Goal: Transaction & Acquisition: Purchase product/service

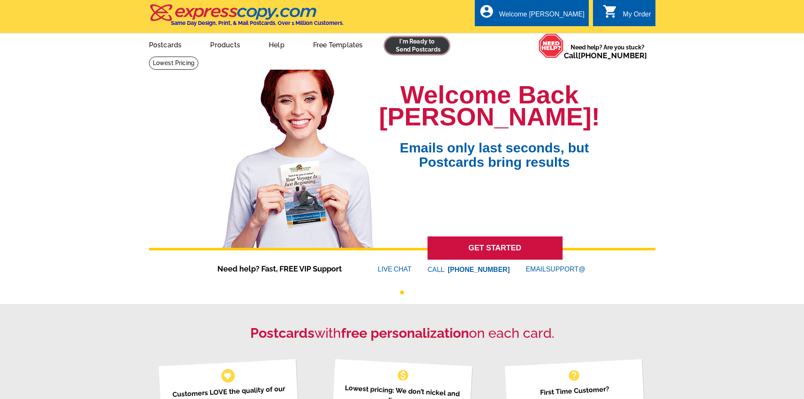
click at [424, 44] on link at bounding box center [417, 45] width 65 height 17
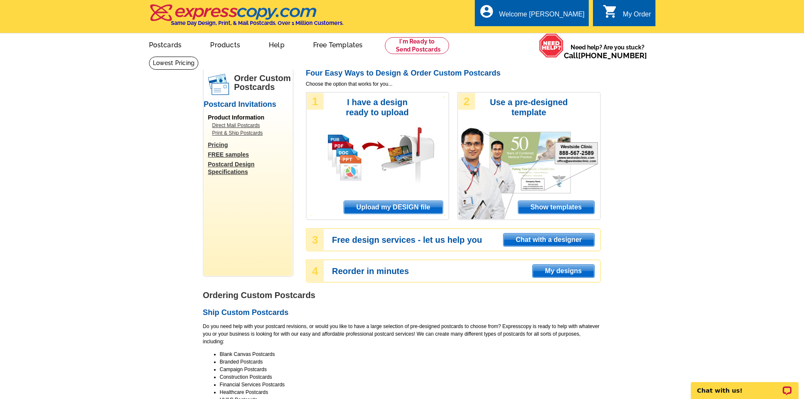
click at [425, 210] on span "Upload my DESIGN file" at bounding box center [393, 207] width 98 height 13
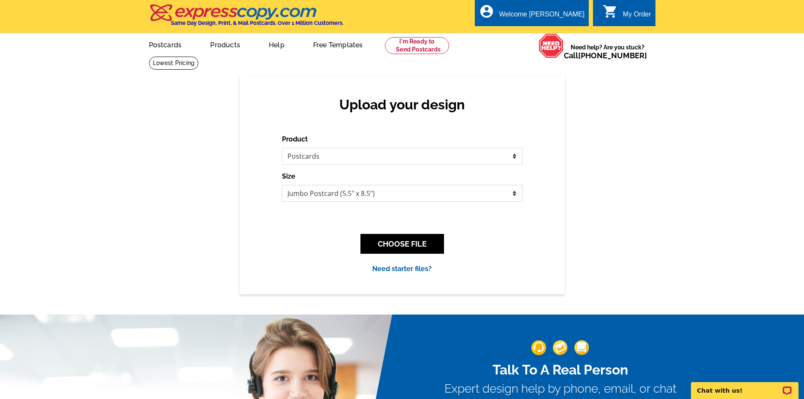
click at [360, 195] on select "Jumbo Postcard (5.5" x 8.5") Regular Postcard (4.25" x 5.6") Panoramic Postcard…" at bounding box center [402, 193] width 241 height 17
select select "1"
click at [282, 185] on select "Jumbo Postcard (5.5" x 8.5") Regular Postcard (4.25" x 5.6") Panoramic Postcard…" at bounding box center [402, 193] width 241 height 17
click at [434, 238] on button "CHOOSE FILE" at bounding box center [403, 244] width 84 height 20
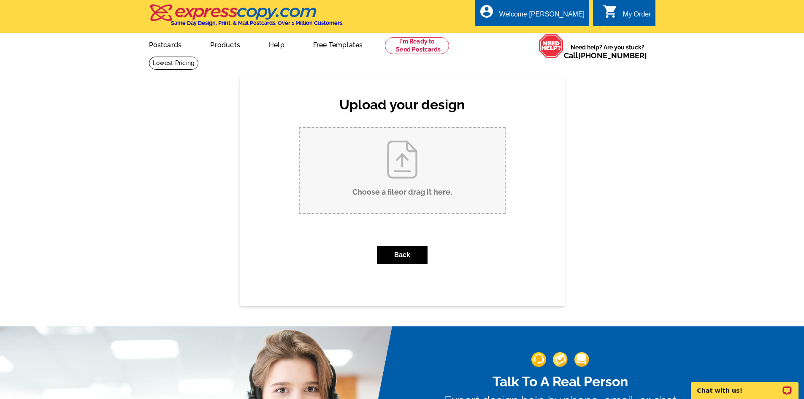
click at [398, 181] on input "Choose a file or drag it here ." at bounding box center [402, 170] width 205 height 85
type input "C:\fakepath\57440 Quartz Mountain listed POSTCARD.pdf"
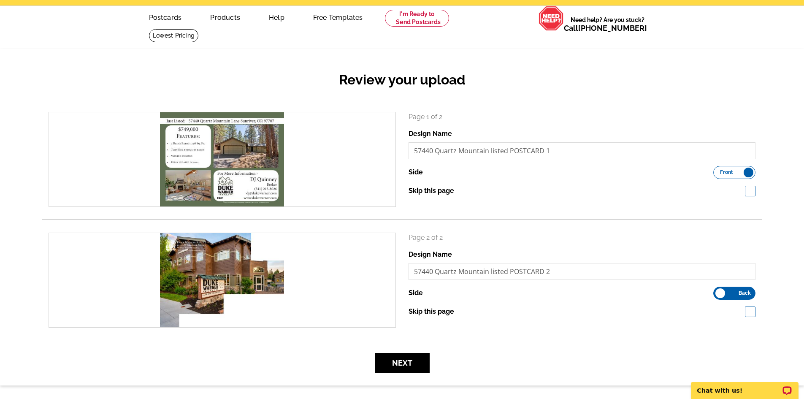
scroll to position [42, 0]
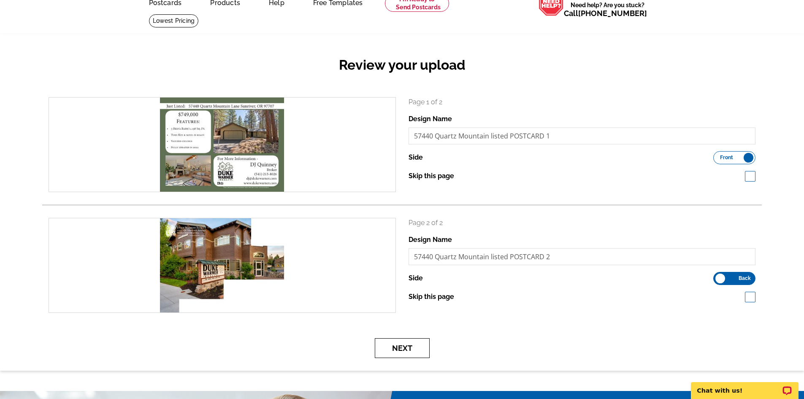
click at [412, 353] on button "Next" at bounding box center [402, 348] width 55 height 20
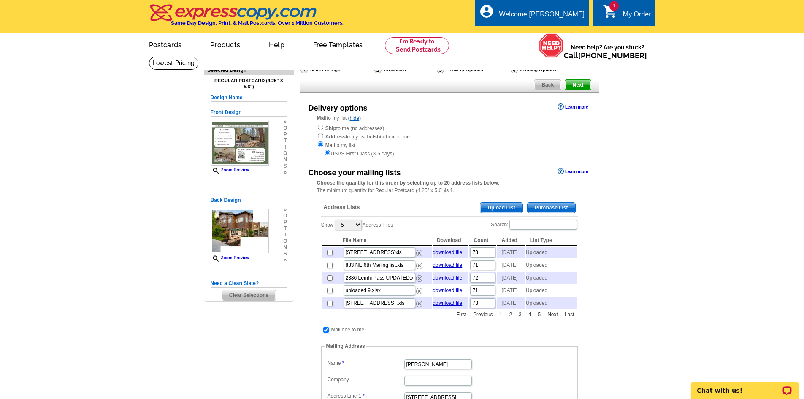
click at [502, 211] on span "Upload List" at bounding box center [501, 208] width 42 height 10
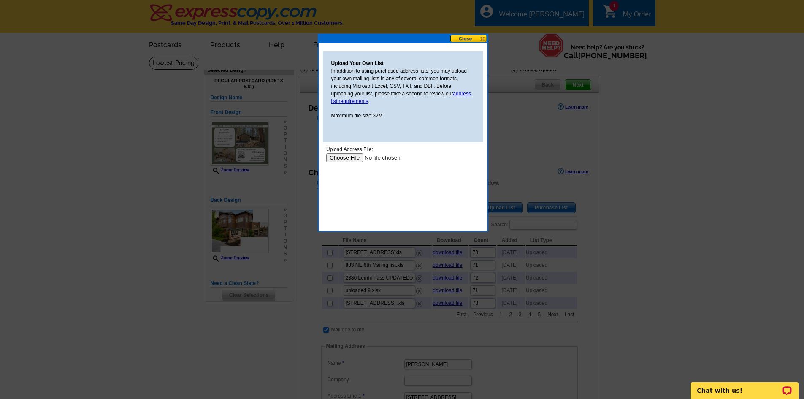
click at [346, 158] on input "file" at bounding box center [379, 157] width 107 height 9
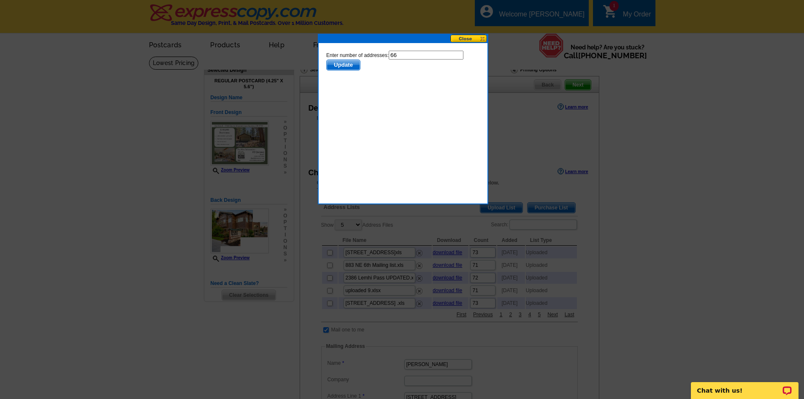
click at [411, 55] on input "66" at bounding box center [425, 55] width 75 height 9
type input "65"
click at [352, 65] on span "Update" at bounding box center [342, 65] width 33 height 10
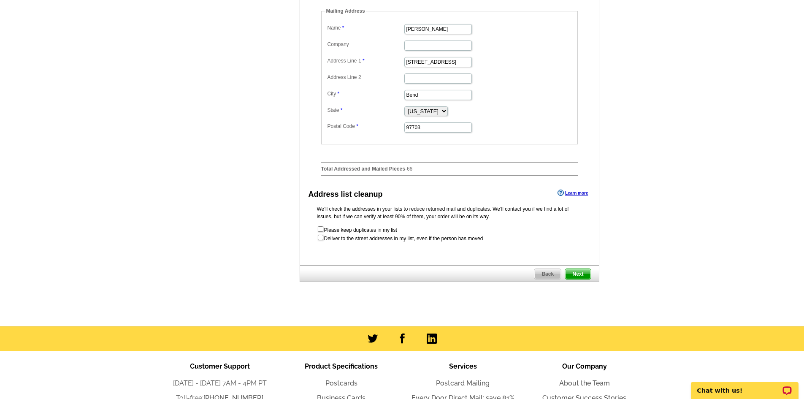
scroll to position [338, 0]
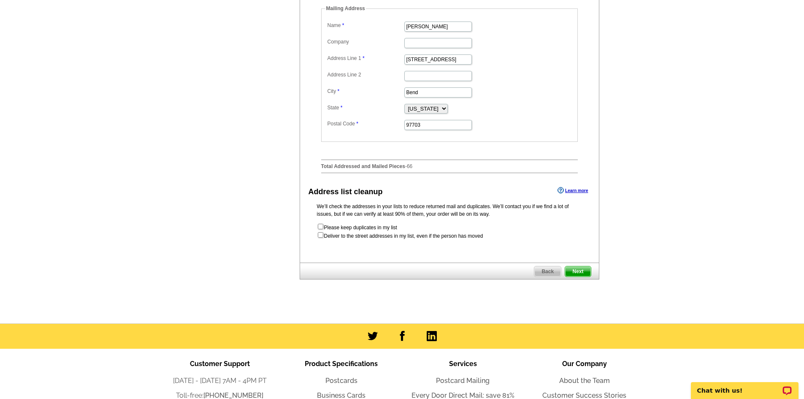
click at [581, 277] on span "Next" at bounding box center [577, 271] width 25 height 10
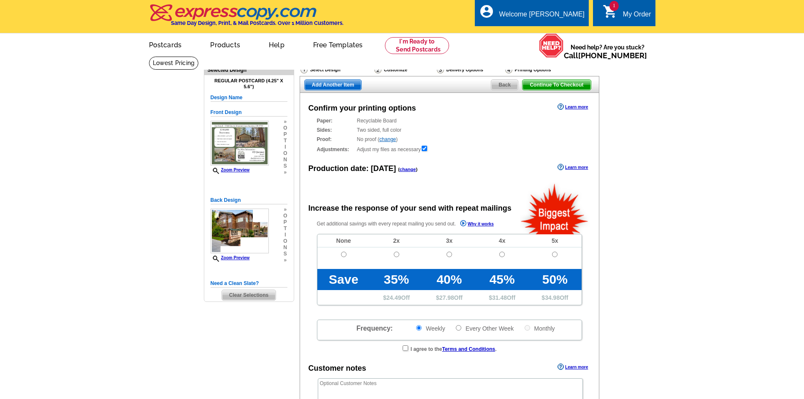
radio input "false"
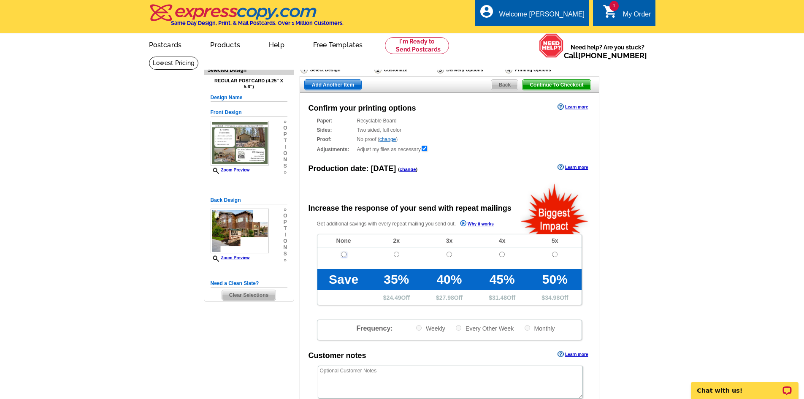
click at [342, 254] on input "radio" at bounding box center [343, 254] width 5 height 5
radio input "true"
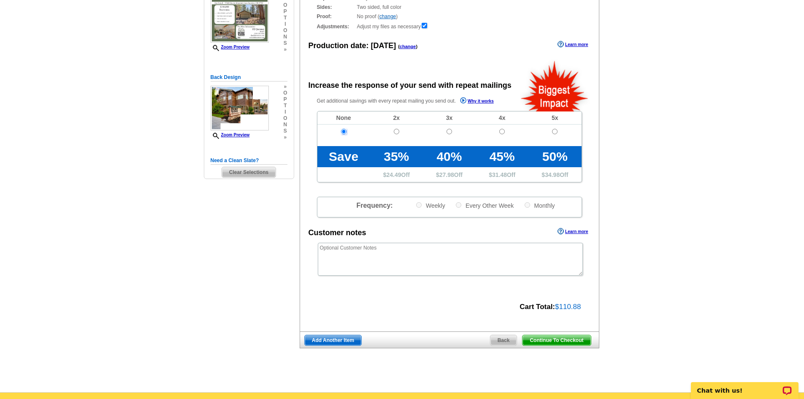
scroll to position [127, 0]
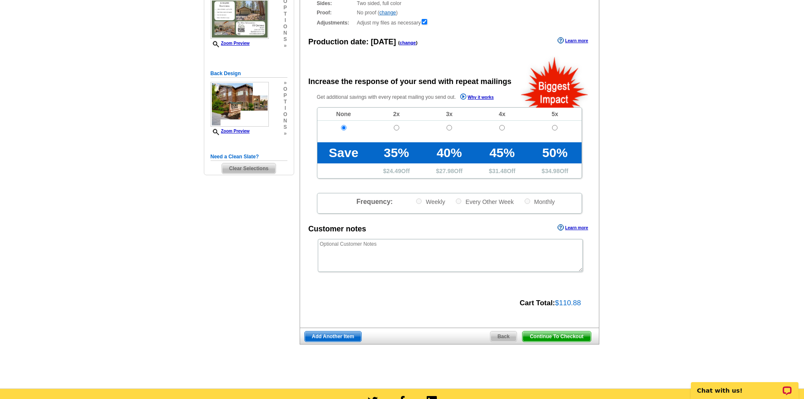
click at [559, 339] on span "Continue To Checkout" at bounding box center [557, 336] width 68 height 10
